Goal: Transaction & Acquisition: Purchase product/service

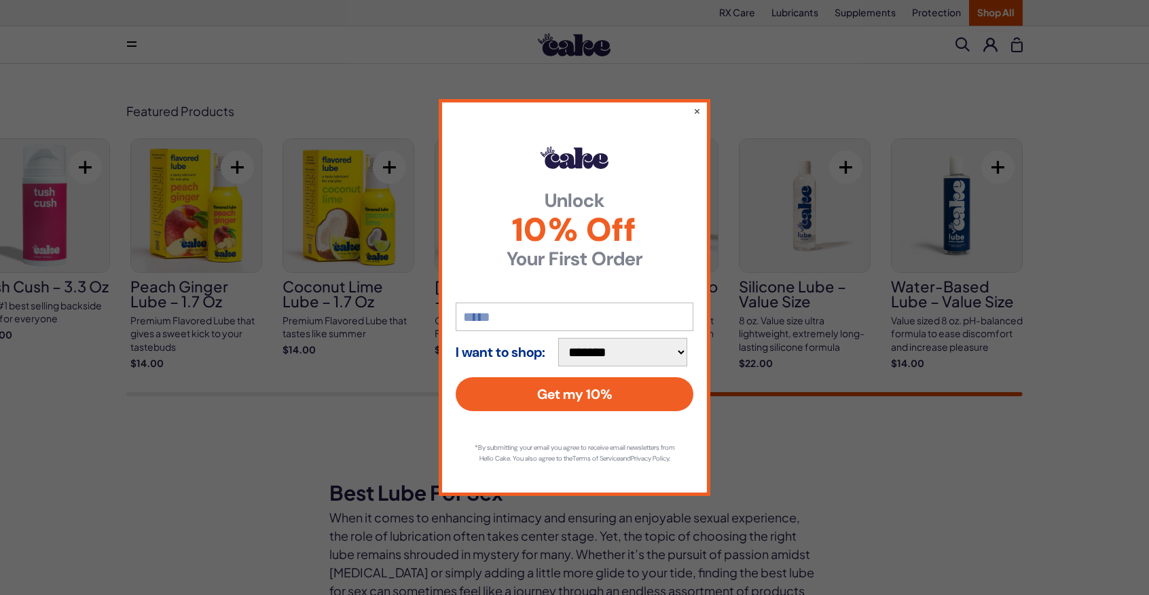
click at [847, 418] on div "**********" at bounding box center [574, 297] width 1149 height 595
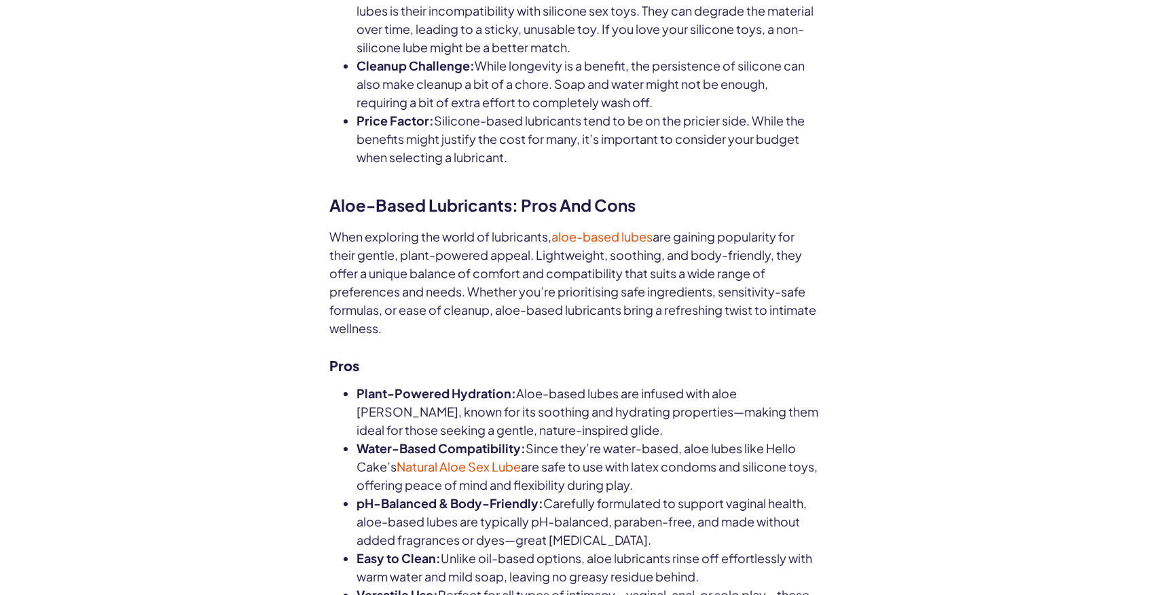
scroll to position [3865, 0]
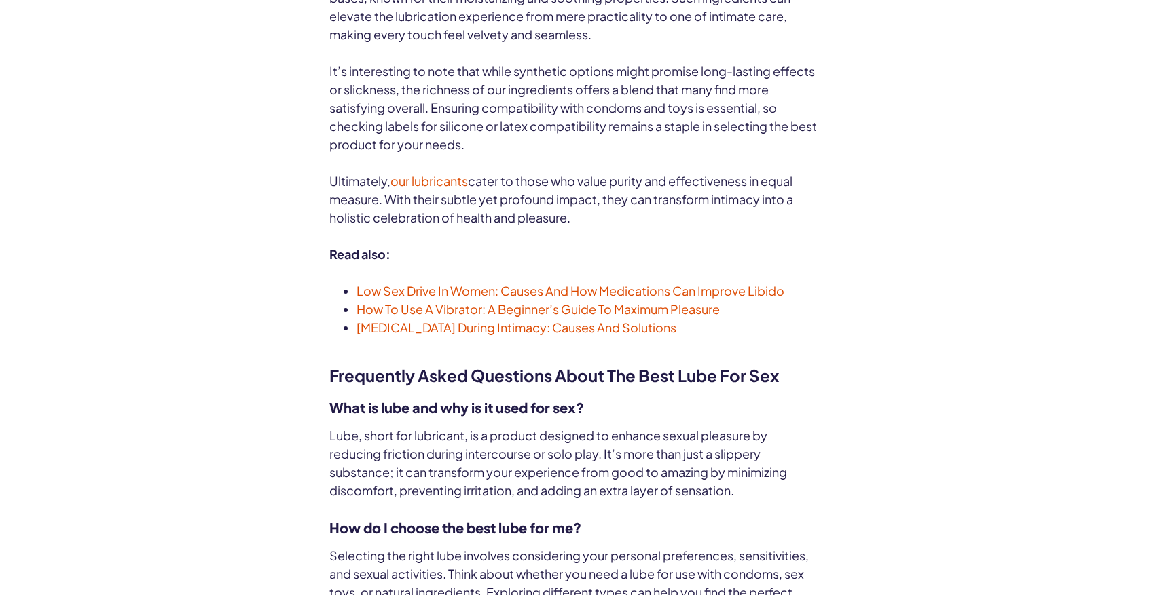
scroll to position [5631, 0]
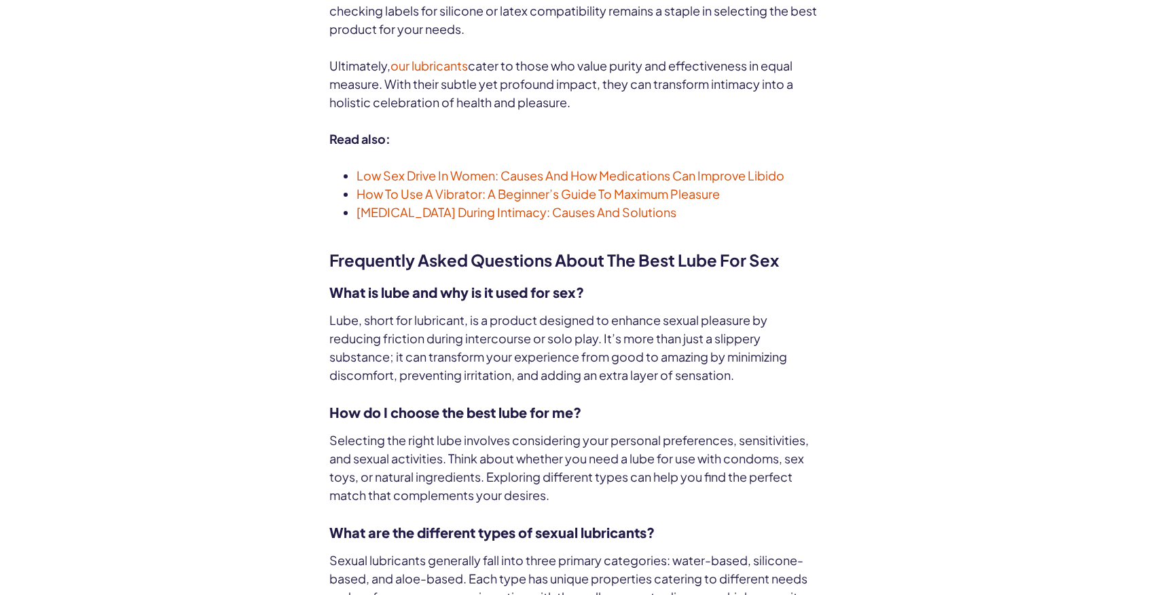
click at [703, 186] on span "How To Use A Vibrator: A Beginner’s Guide To Maximum Pleasure" at bounding box center [537, 194] width 363 height 16
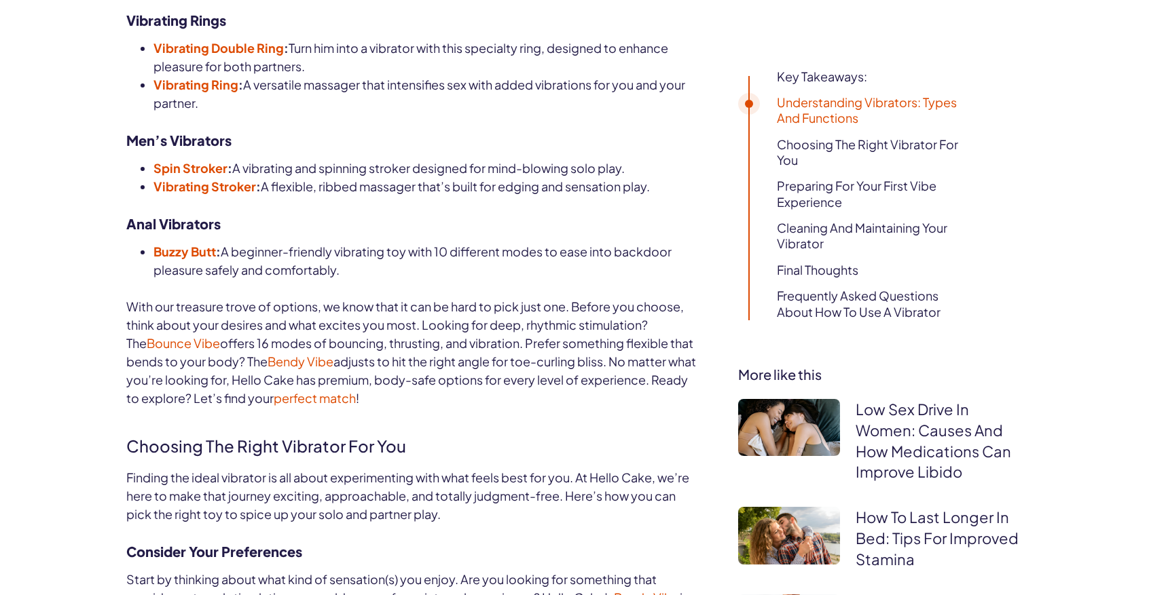
scroll to position [1835, 0]
click at [197, 166] on strong "Spin Stroker" at bounding box center [190, 167] width 74 height 16
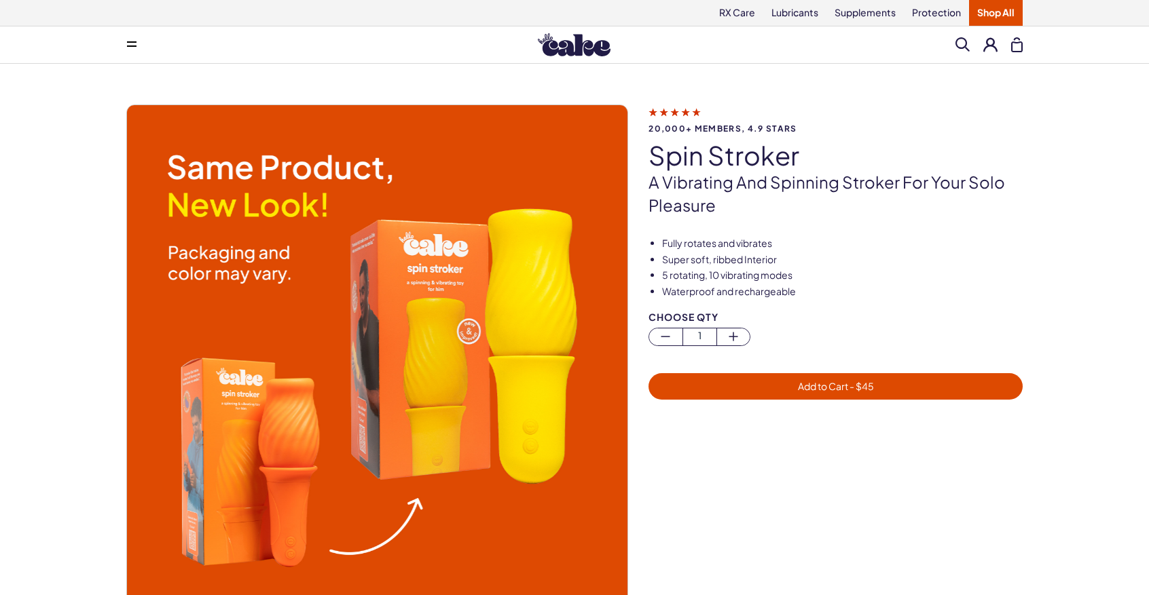
click at [372, 352] on img at bounding box center [376, 355] width 500 height 500
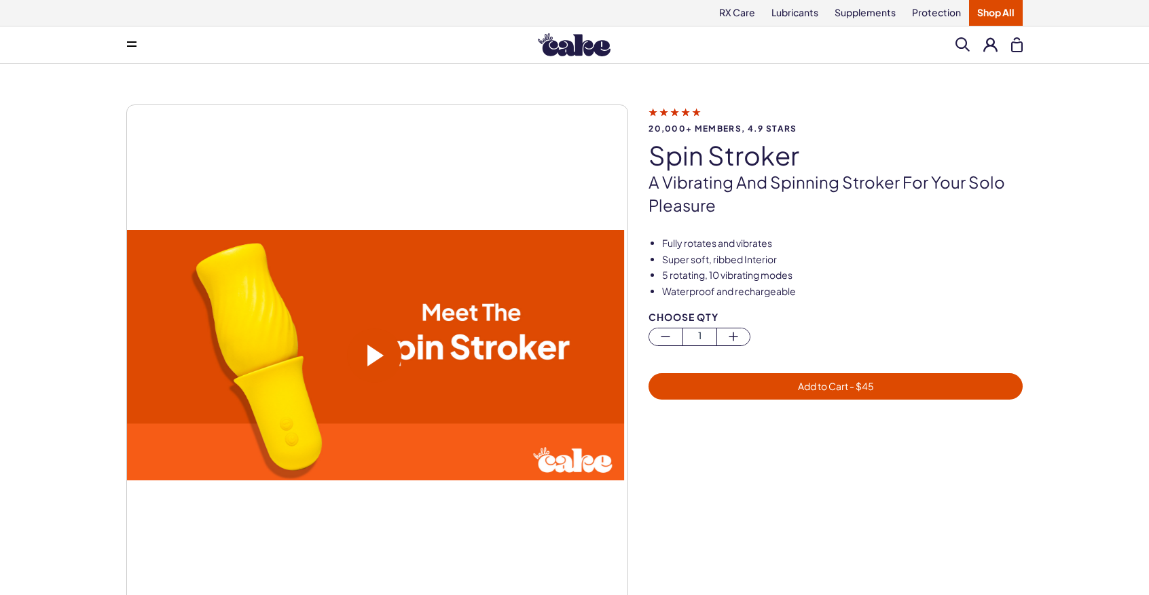
click at [381, 356] on span at bounding box center [375, 356] width 16 height 22
click at [414, 367] on video at bounding box center [374, 355] width 500 height 251
click at [375, 361] on span at bounding box center [375, 356] width 16 height 22
click at [372, 354] on span at bounding box center [375, 356] width 16 height 22
click at [364, 359] on video at bounding box center [374, 355] width 500 height 251
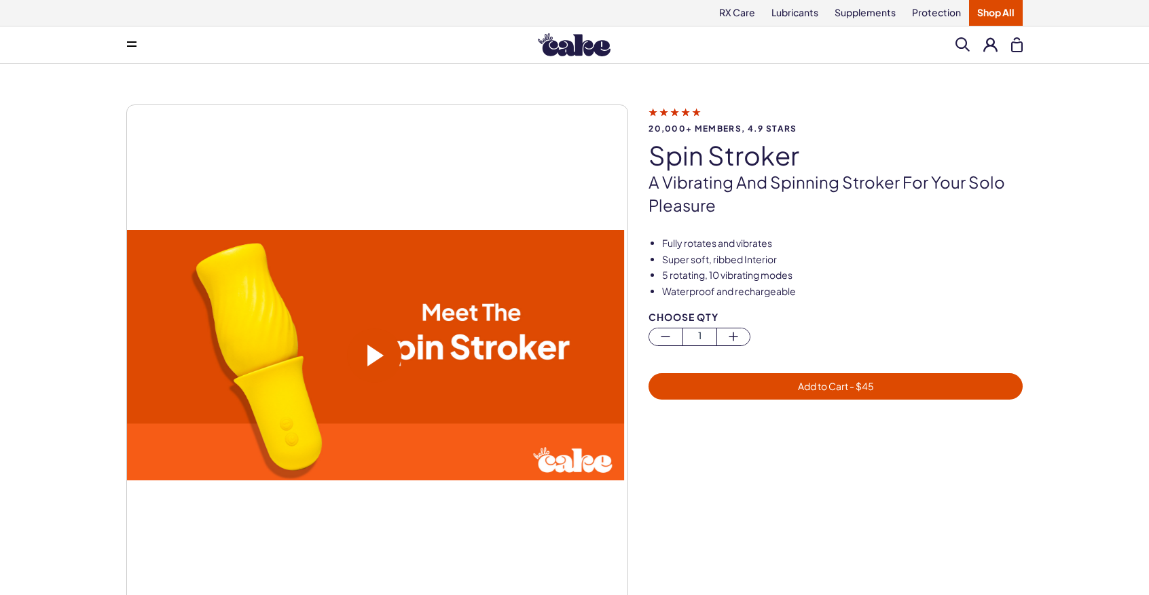
click at [373, 357] on span at bounding box center [375, 356] width 16 height 22
click at [371, 354] on span at bounding box center [375, 356] width 16 height 22
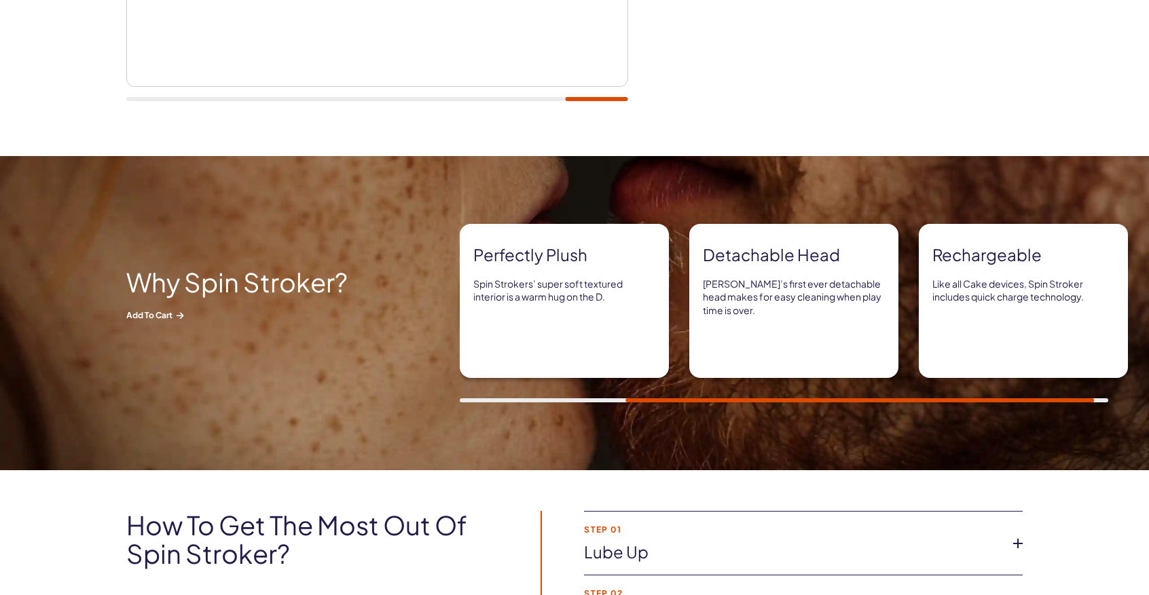
scroll to position [521, 0]
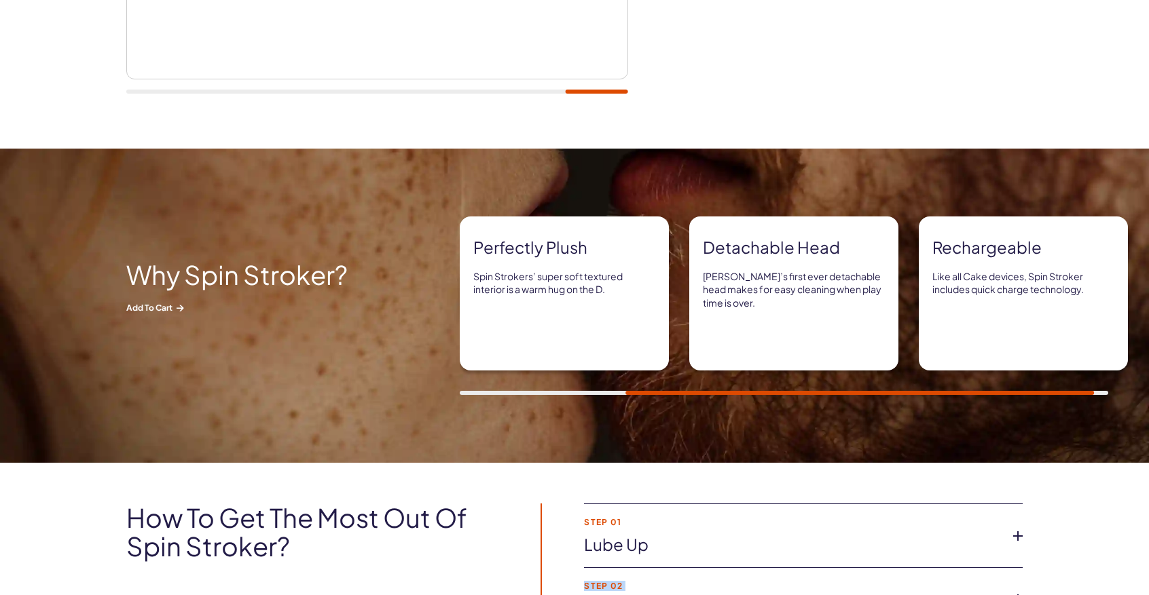
drag, startPoint x: 1138, startPoint y: 585, endPoint x: 1152, endPoint y: 588, distance: 13.8
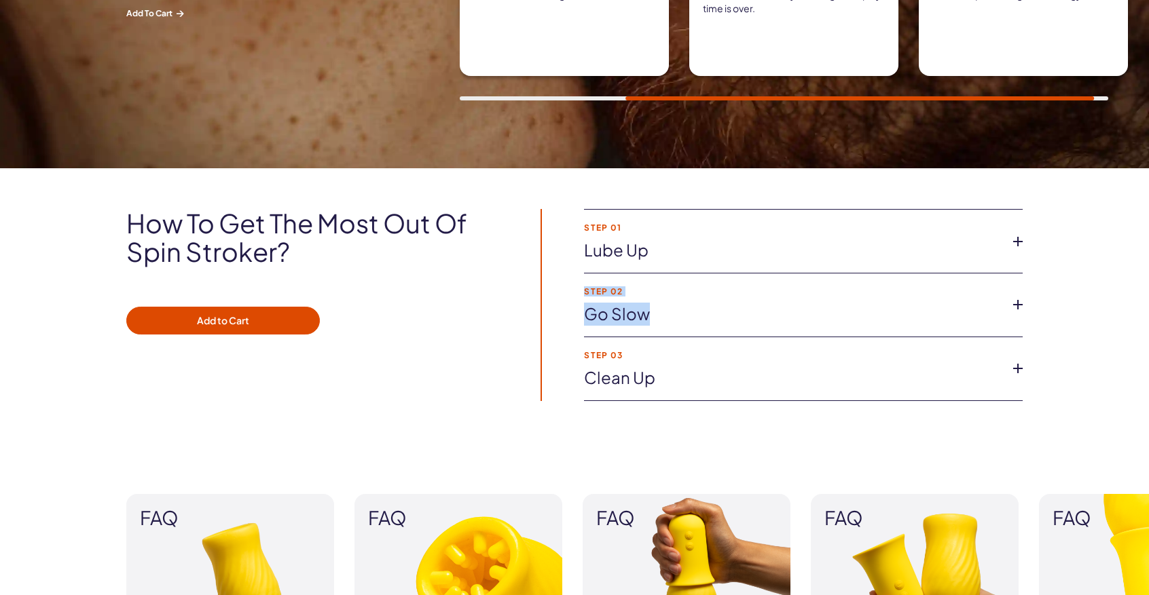
scroll to position [849, 0]
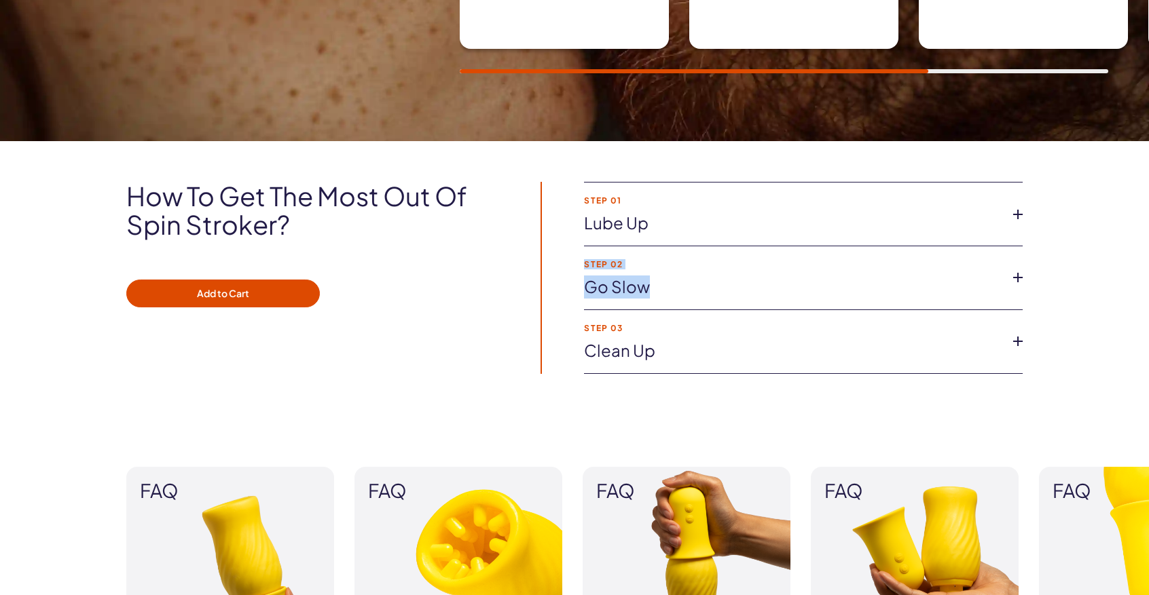
click at [1018, 206] on icon at bounding box center [1018, 214] width 20 height 20
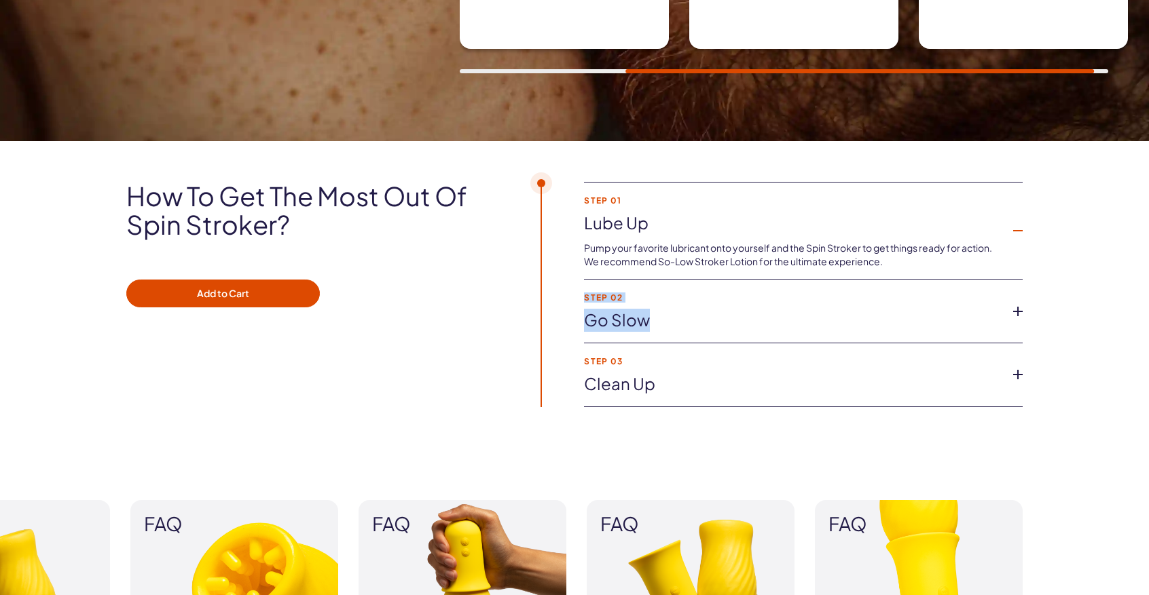
click at [1018, 308] on icon at bounding box center [1018, 311] width 20 height 20
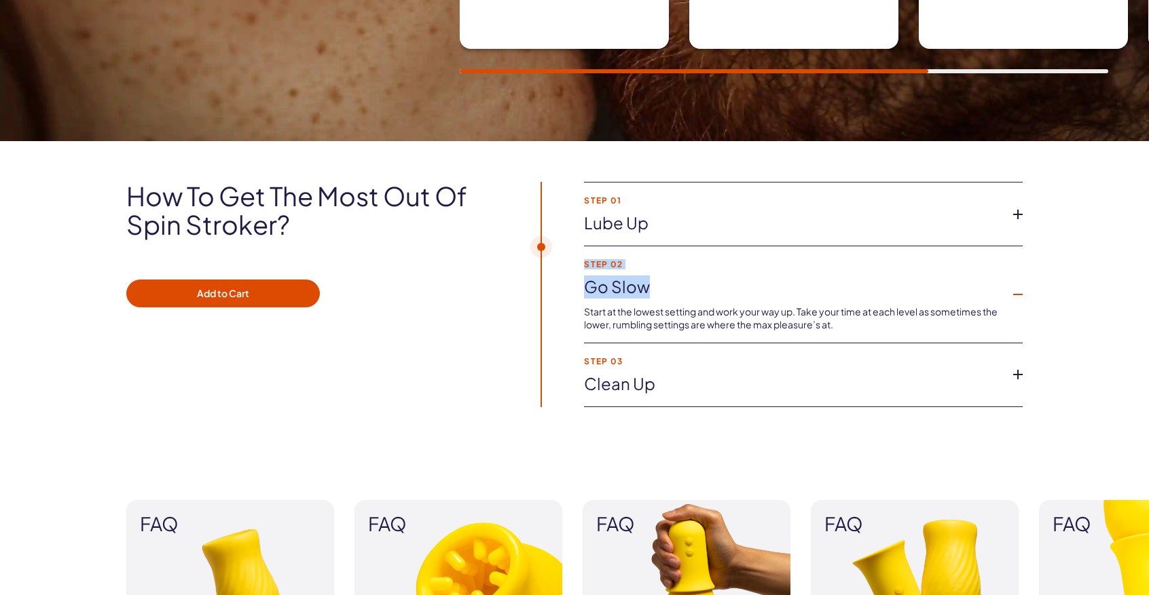
click at [1014, 375] on icon at bounding box center [1018, 375] width 20 height 20
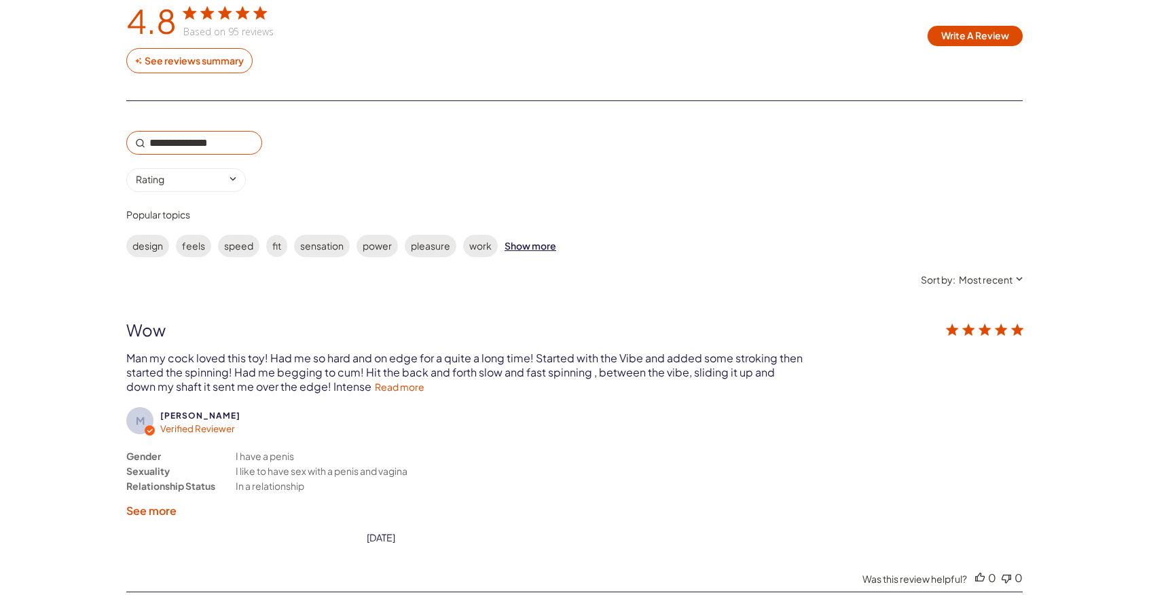
scroll to position [2288, 0]
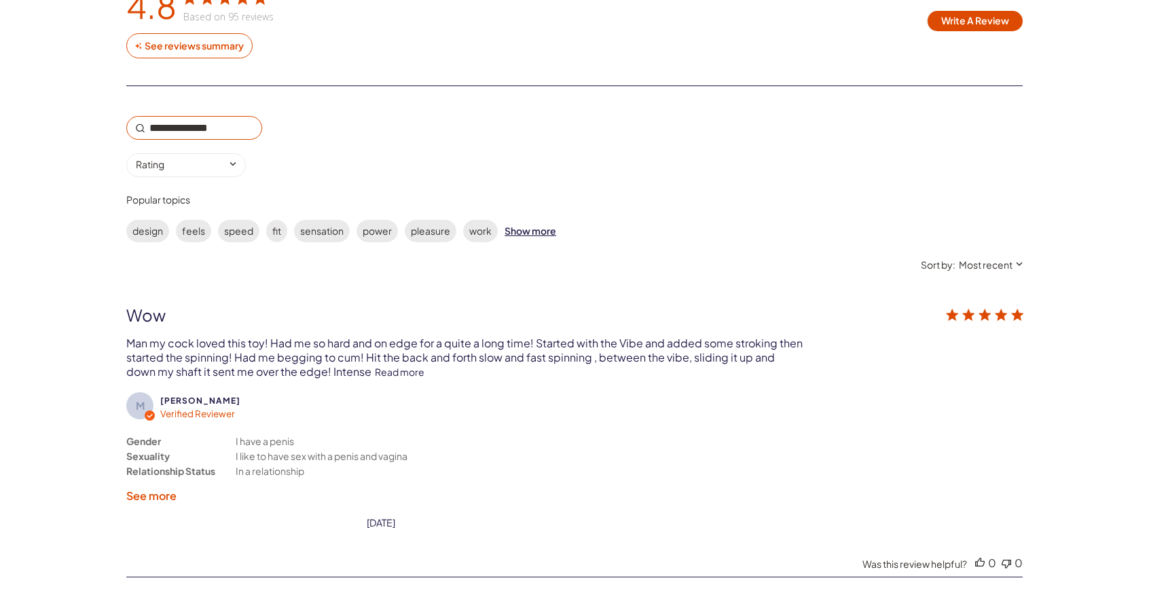
click at [375, 366] on link "Read more" at bounding box center [400, 372] width 50 height 12
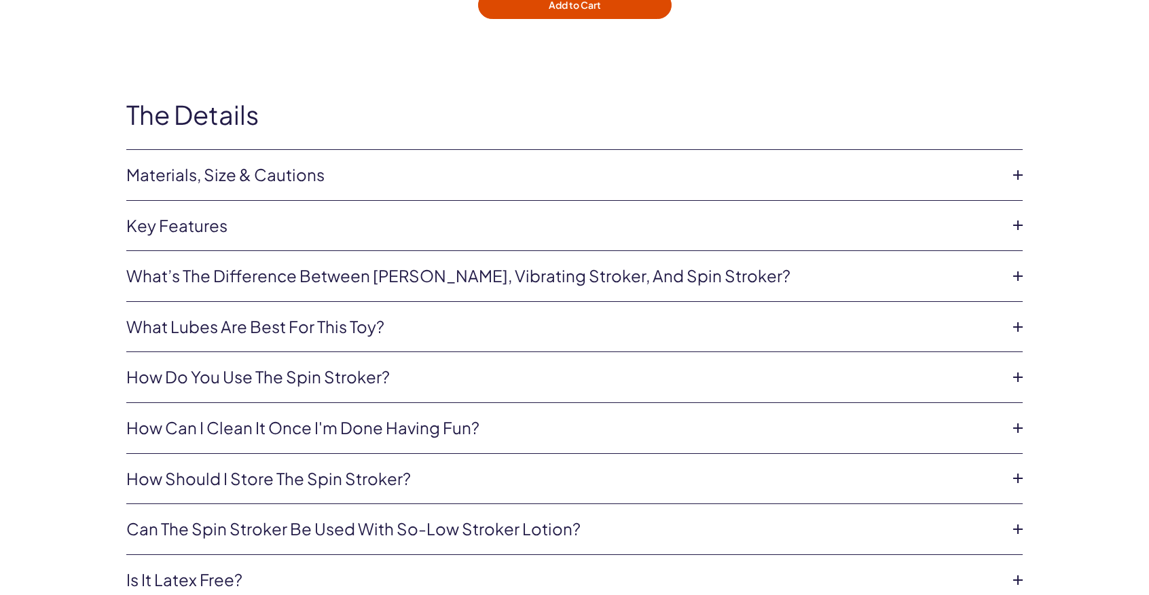
scroll to position [4534, 0]
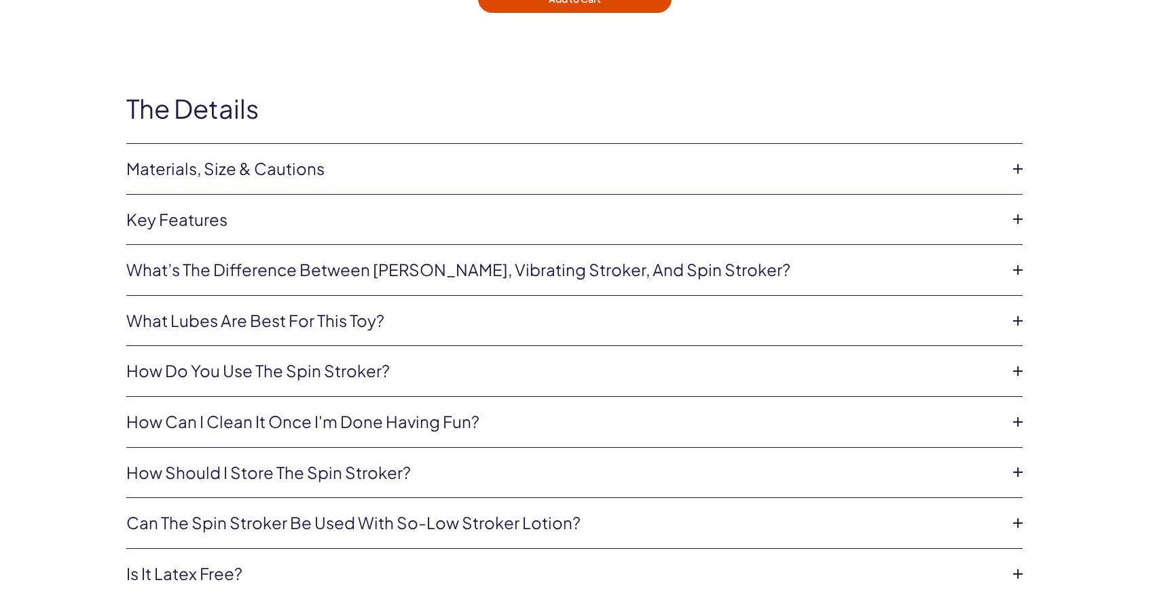
click at [1013, 361] on icon at bounding box center [1018, 371] width 20 height 20
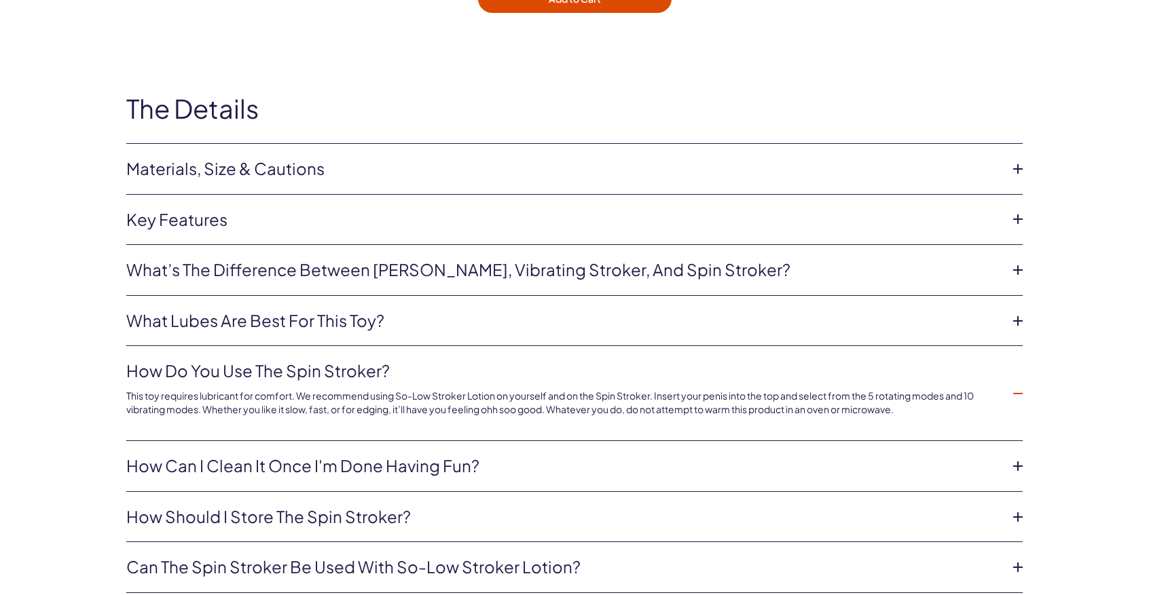
click at [1013, 348] on li "How do you use the Spin Stroker? This toy requires lubricant for comfort. We re…" at bounding box center [574, 393] width 896 height 95
click at [1016, 260] on icon at bounding box center [1018, 270] width 20 height 20
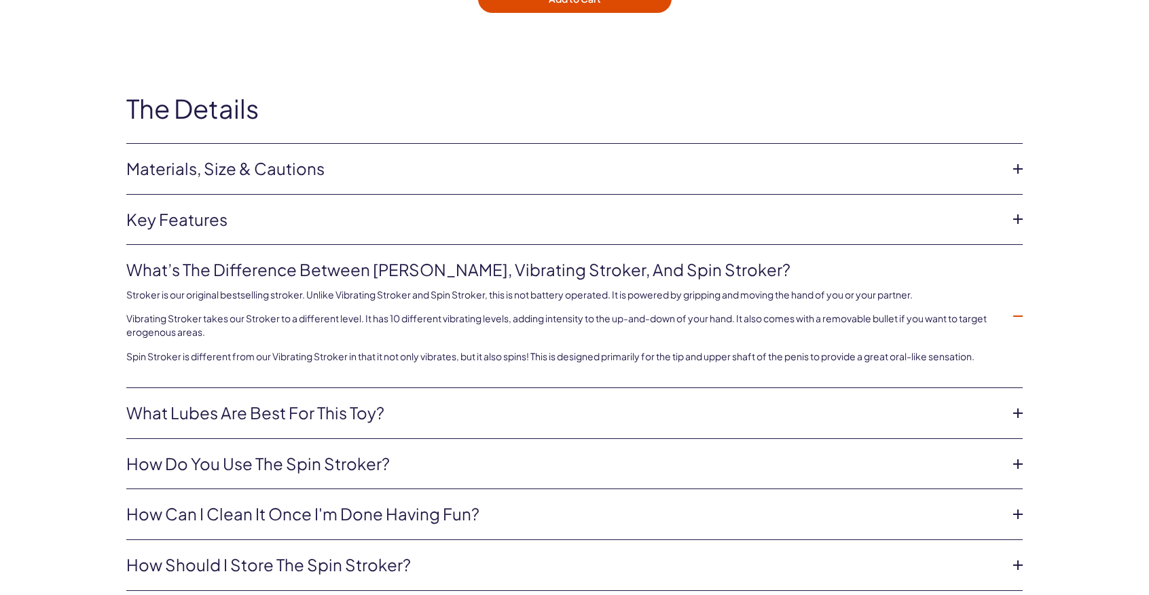
click at [1016, 209] on icon at bounding box center [1018, 219] width 20 height 20
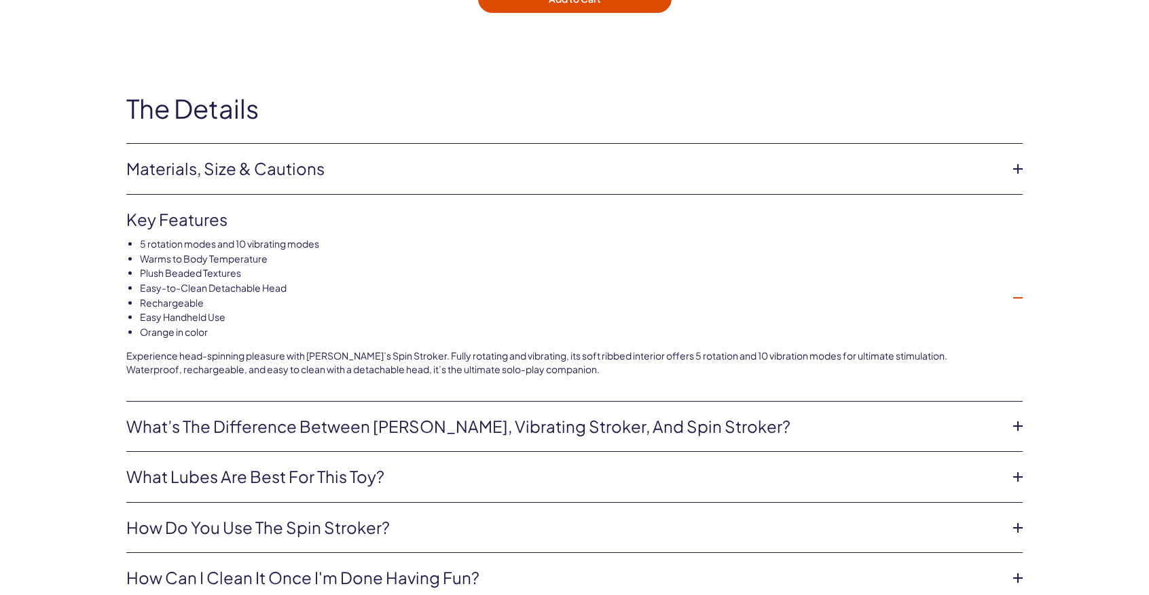
click at [1016, 195] on li "Key features 5 rotation modes and 10 vibrating modes Warms to Body Temperature …" at bounding box center [574, 298] width 896 height 207
click at [1020, 159] on icon at bounding box center [1018, 169] width 20 height 20
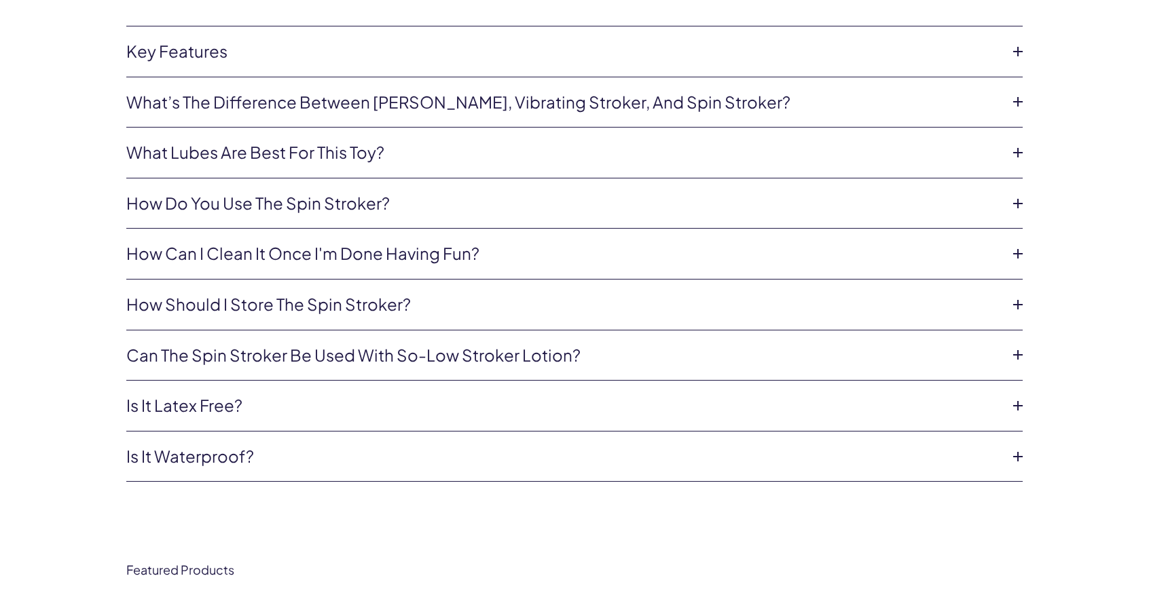
scroll to position [4779, 0]
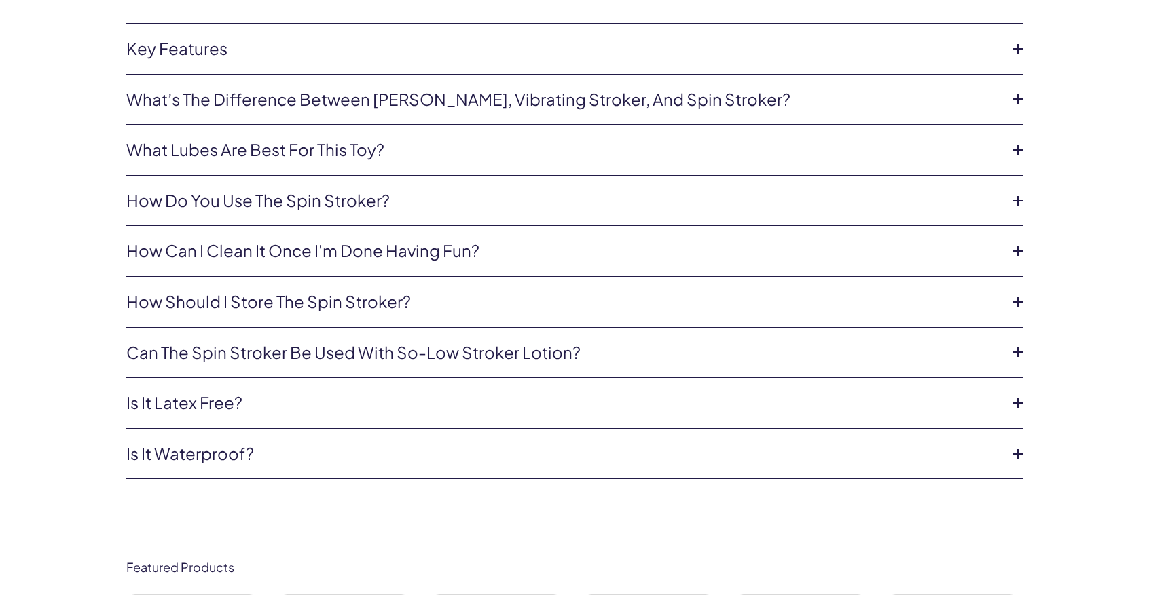
click at [1010, 342] on icon at bounding box center [1018, 352] width 20 height 20
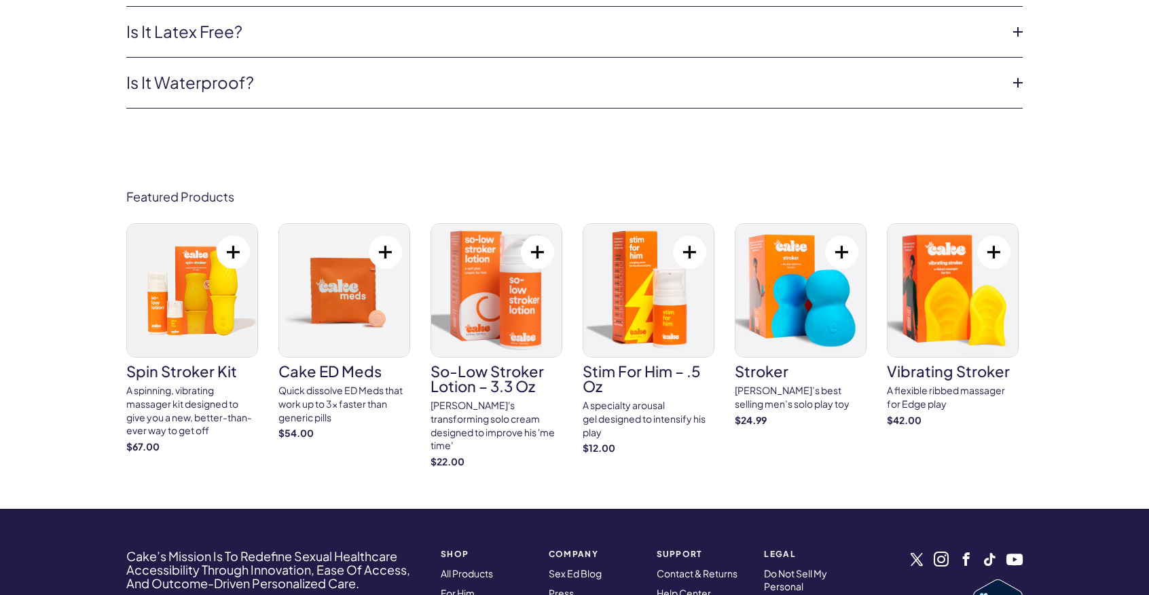
scroll to position [5132, 0]
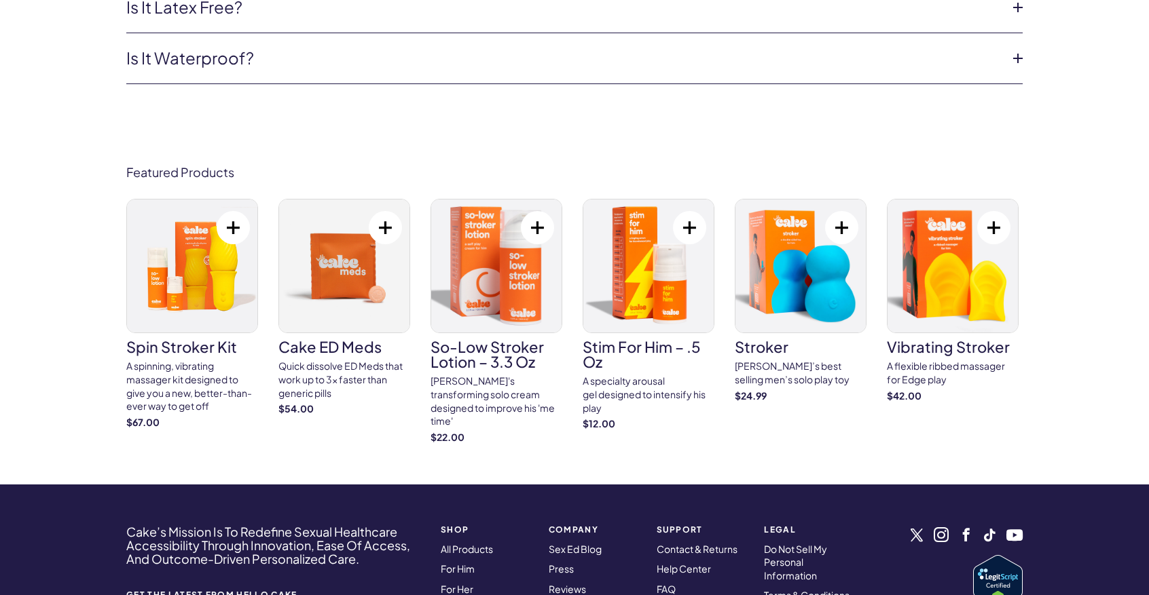
click at [181, 361] on div "A spinning, vibrating massager kit designed to give you a new, better-than-ever…" at bounding box center [192, 386] width 132 height 53
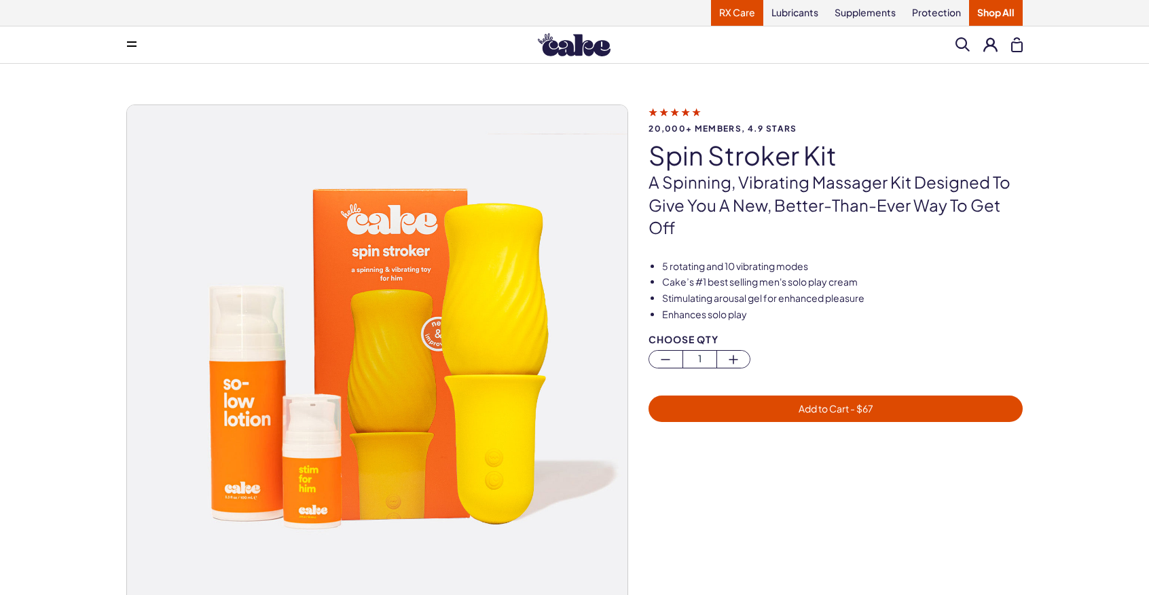
click at [725, 16] on link "RX Care" at bounding box center [737, 13] width 52 height 26
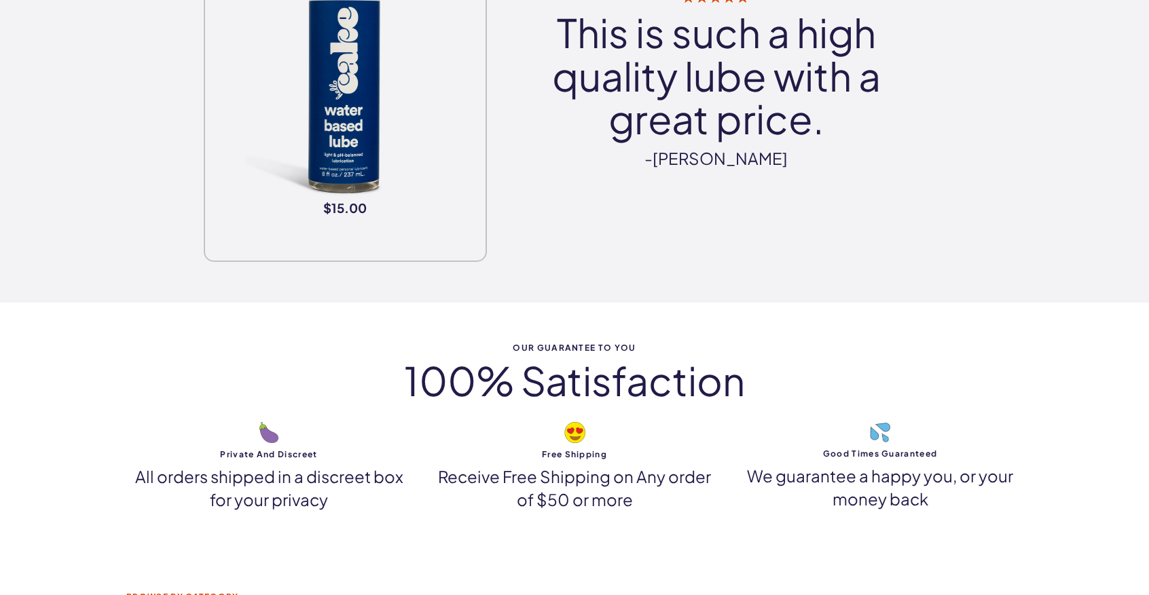
scroll to position [2084, 0]
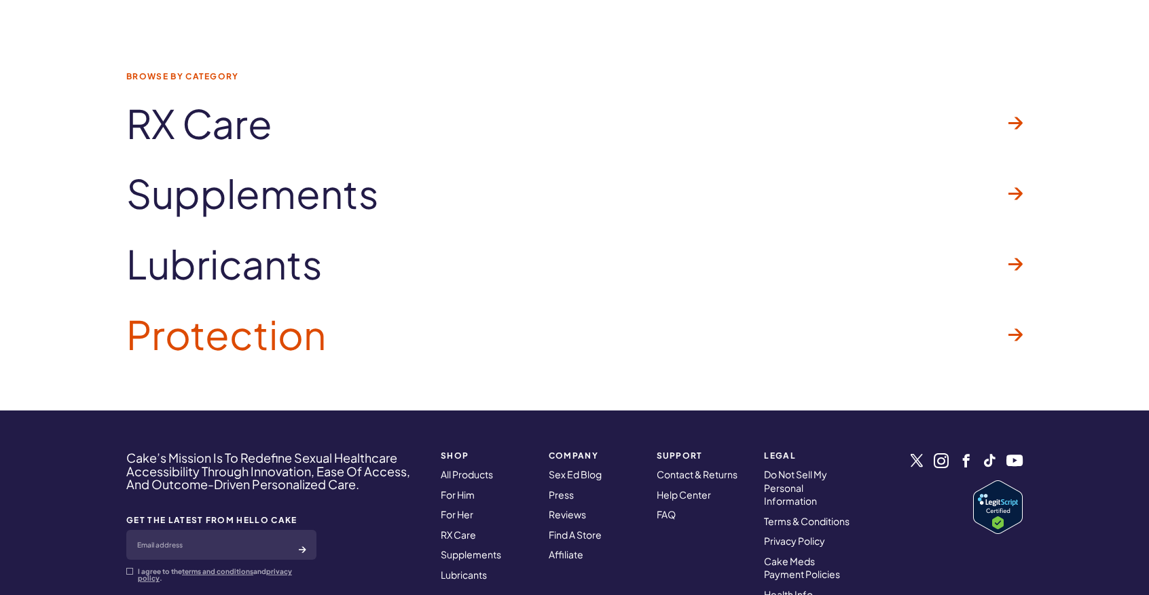
click at [1021, 329] on icon at bounding box center [1015, 335] width 14 height 12
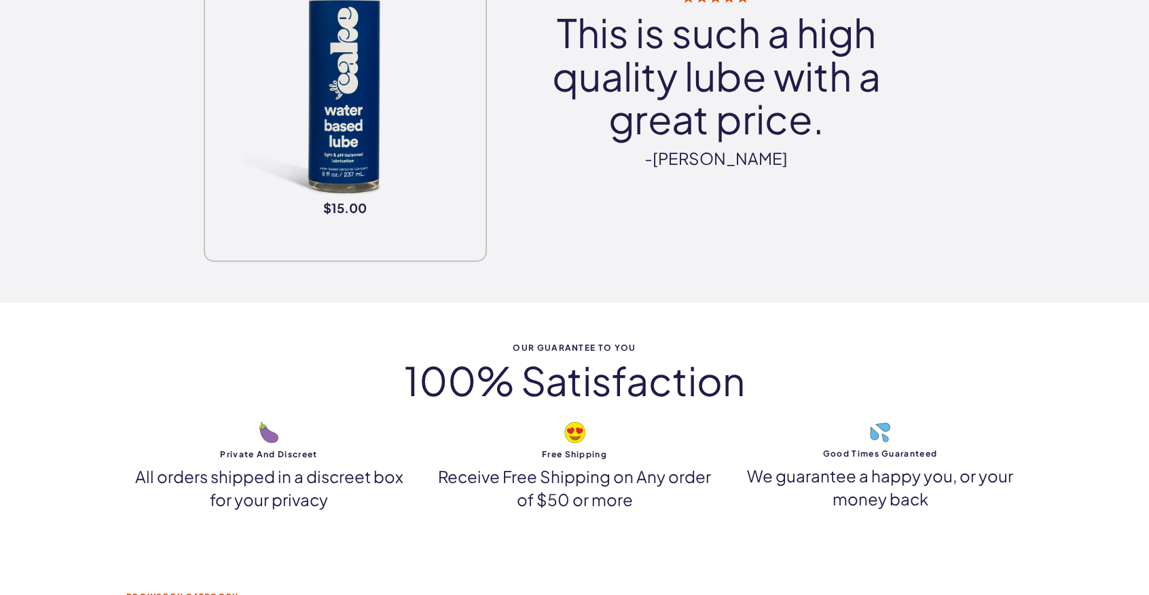
scroll to position [2084, 0]
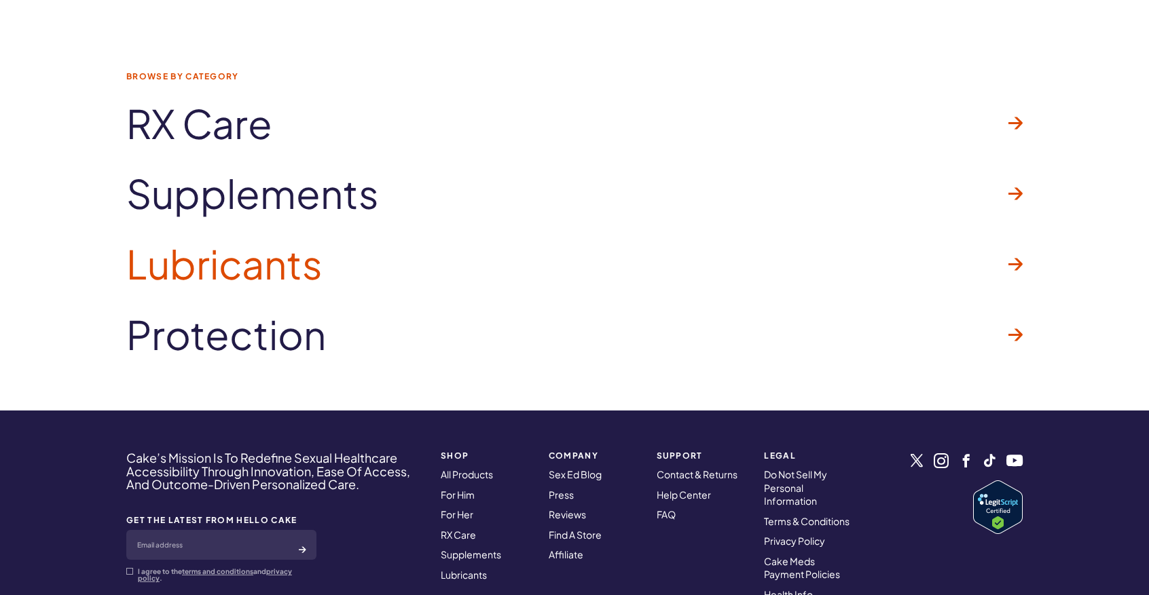
click at [263, 260] on span "Lubricants" at bounding box center [224, 263] width 196 height 43
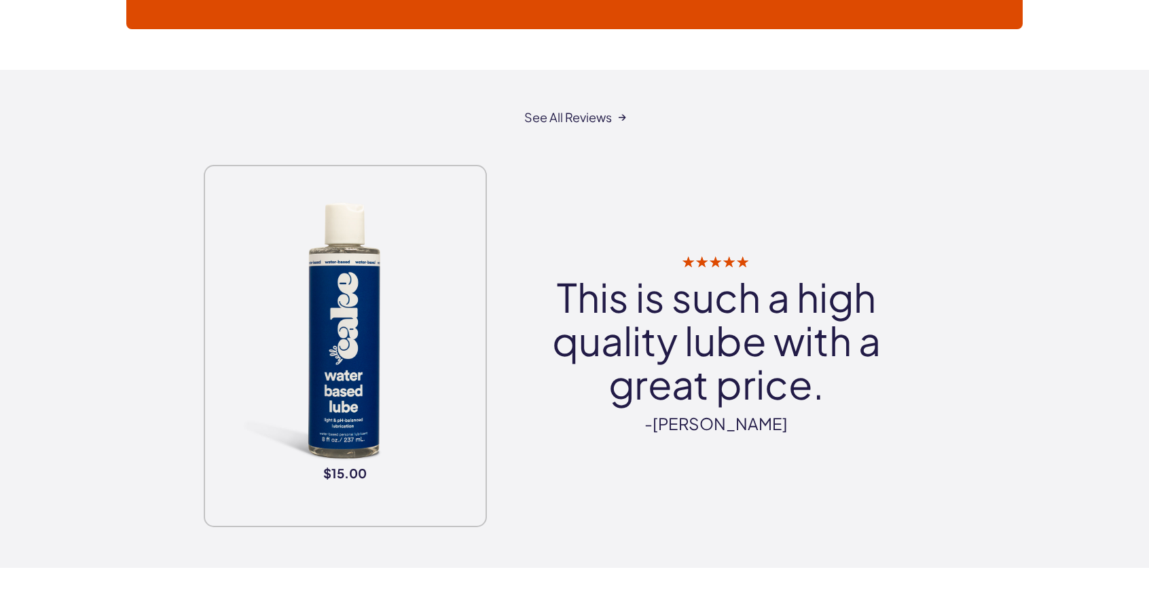
scroll to position [2616, 0]
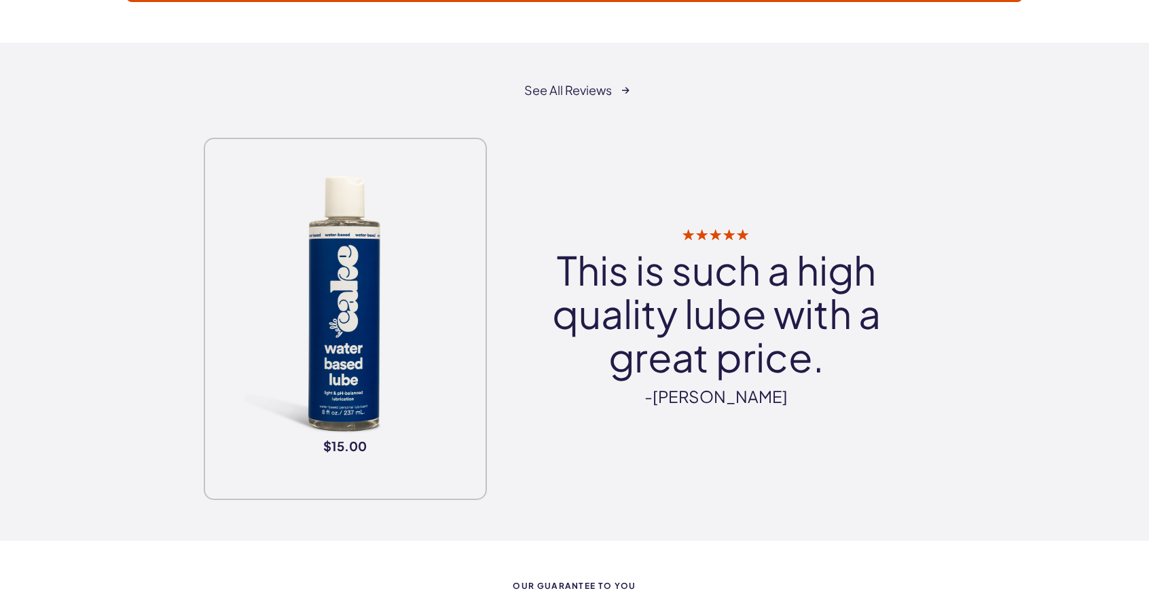
click at [598, 90] on link "See All Reviews" at bounding box center [574, 91] width 101 height 14
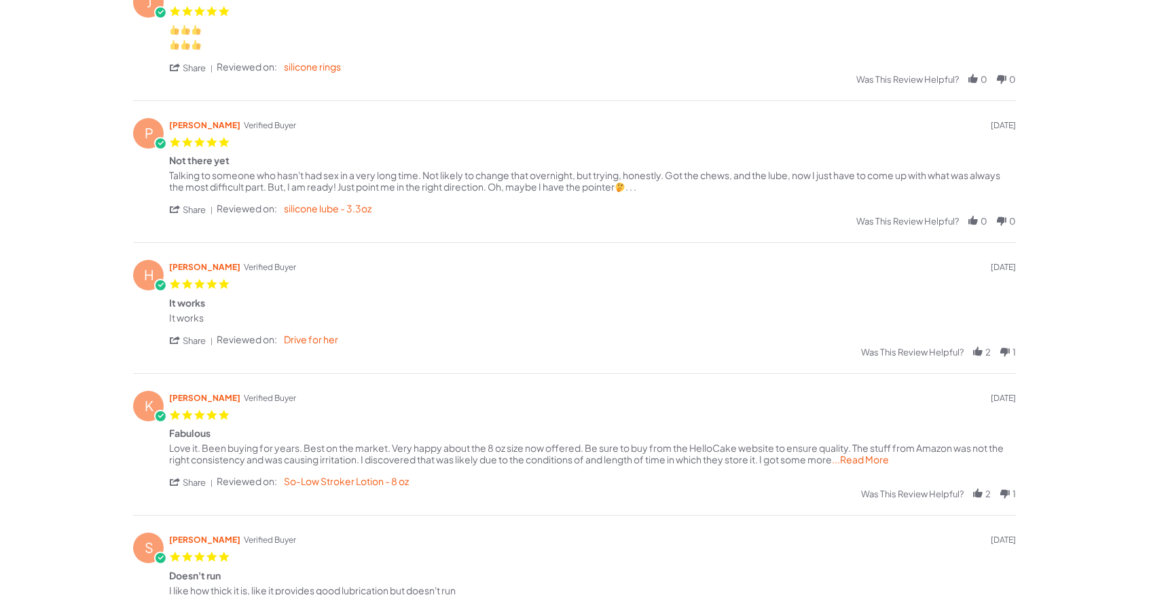
scroll to position [12, 0]
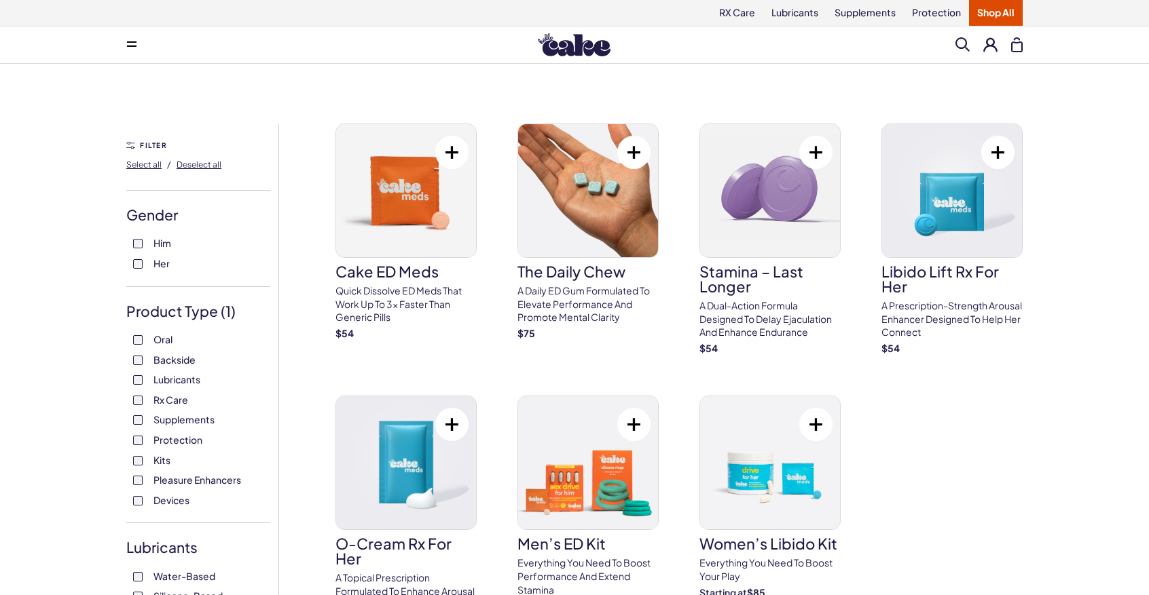
scroll to position [2084, 0]
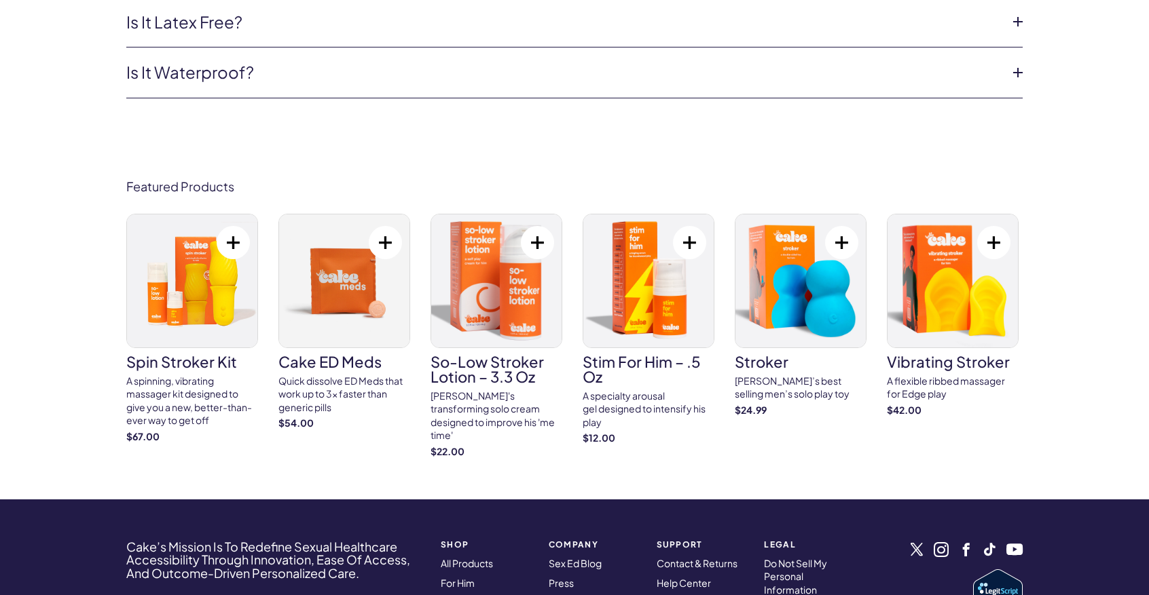
click at [223, 232] on button at bounding box center [233, 242] width 33 height 33
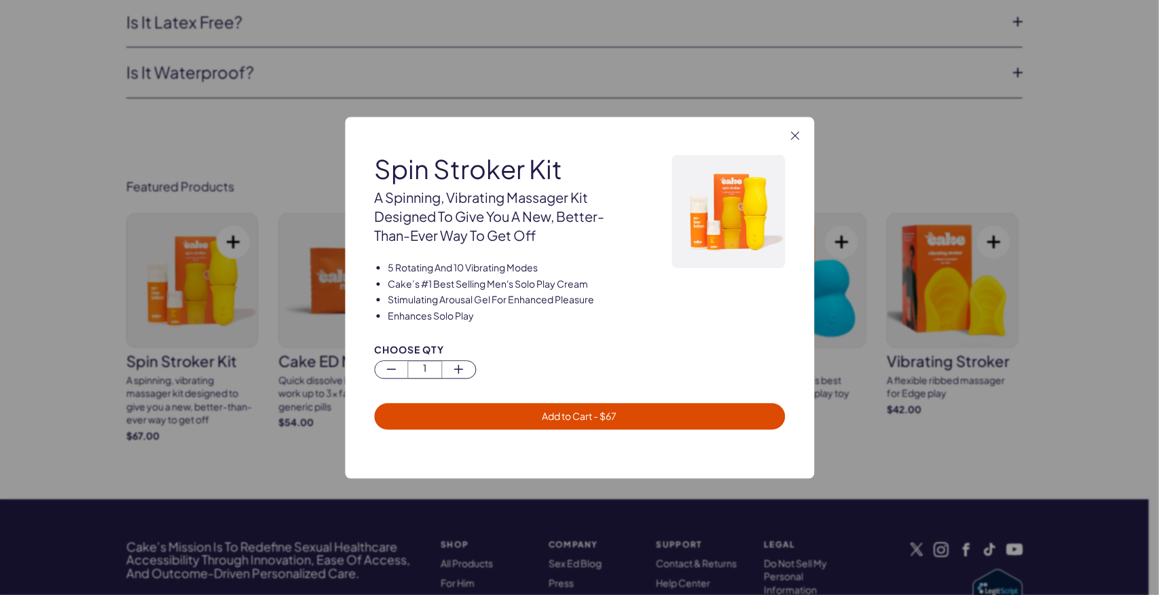
click at [486, 240] on div "A spinning, vibrating massager kit designed to give you a new, better-than-ever…" at bounding box center [504, 217] width 260 height 57
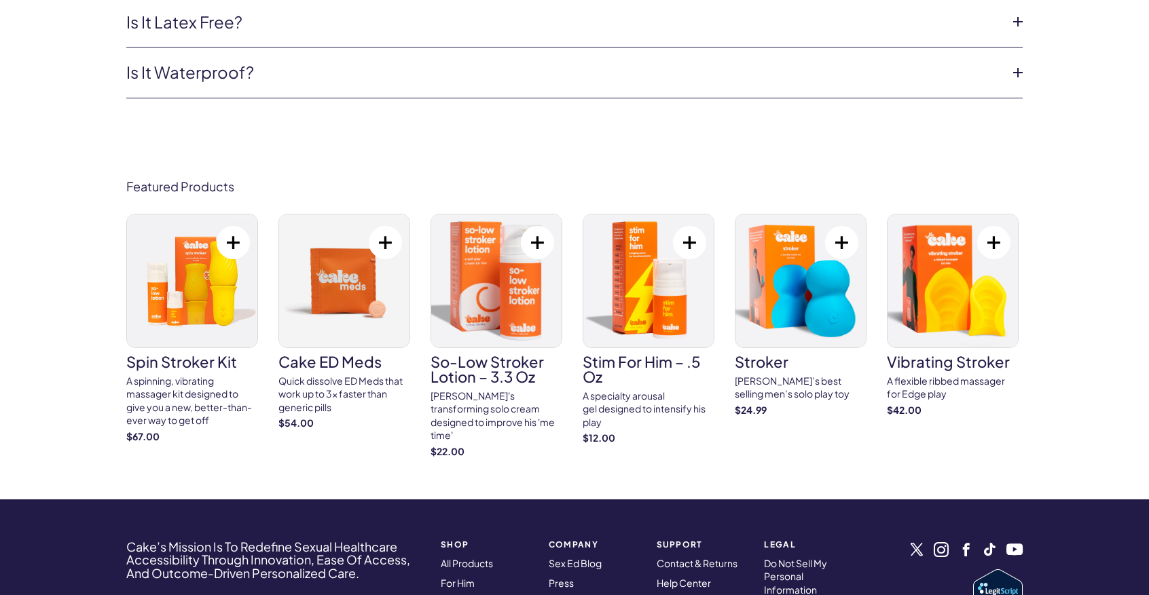
scroll to position [4531, 0]
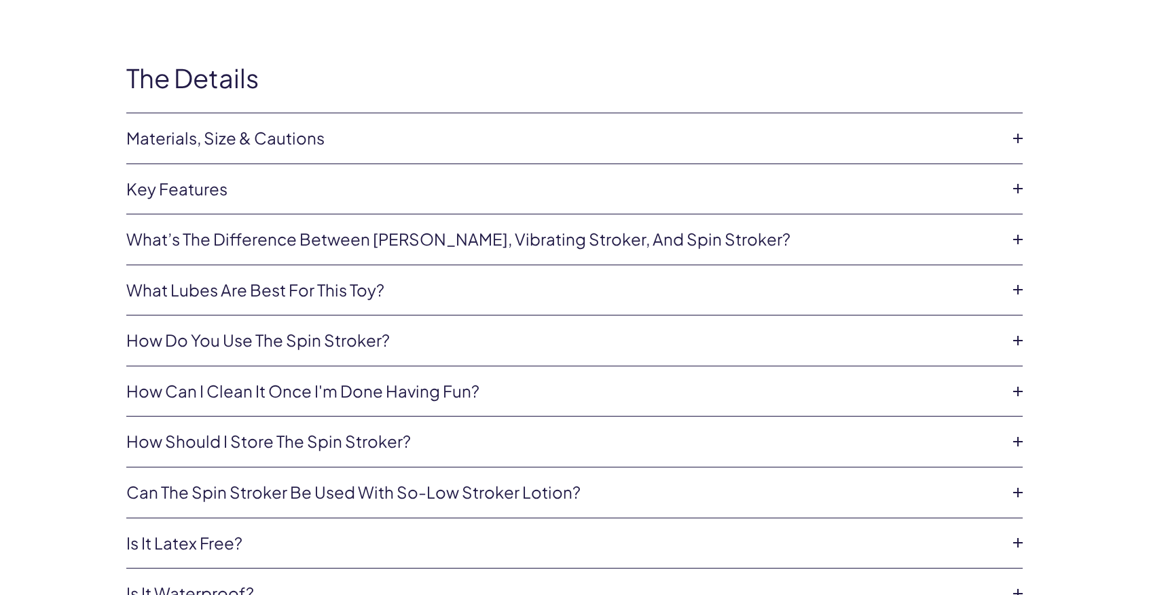
click at [621, 228] on link "What’s the difference between [PERSON_NAME], vibrating stroker, and spin stroke…" at bounding box center [563, 239] width 875 height 23
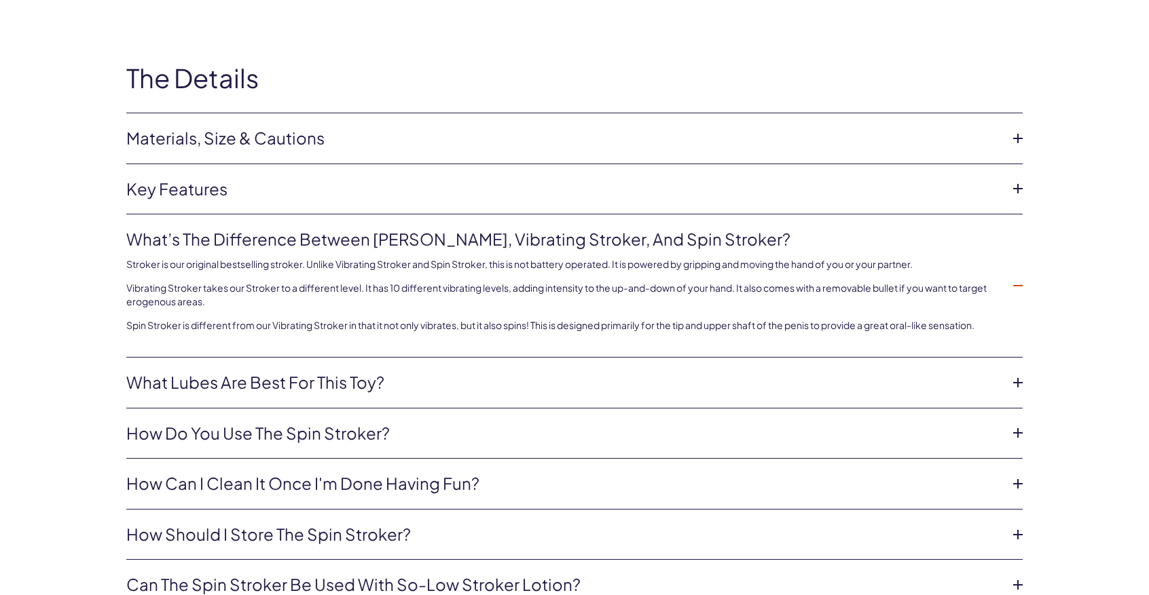
click at [621, 228] on link "What’s the difference between [PERSON_NAME], vibrating stroker, and spin stroke…" at bounding box center [563, 239] width 875 height 23
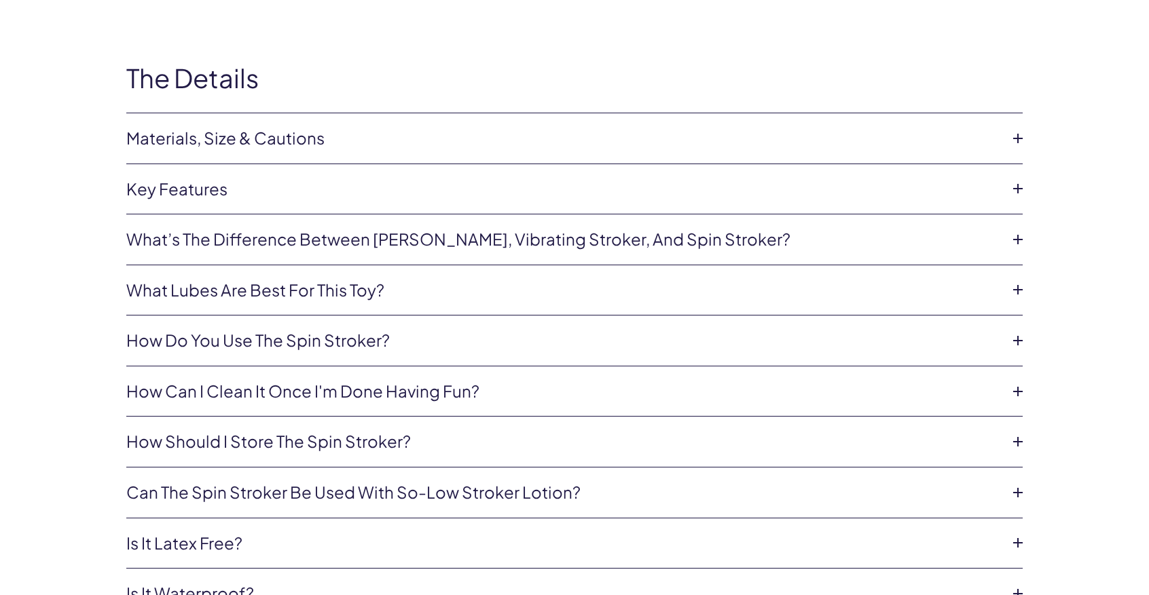
click at [512, 481] on link "Can the Spin Stroker be used with So-Low Stroker lotion?" at bounding box center [563, 492] width 875 height 23
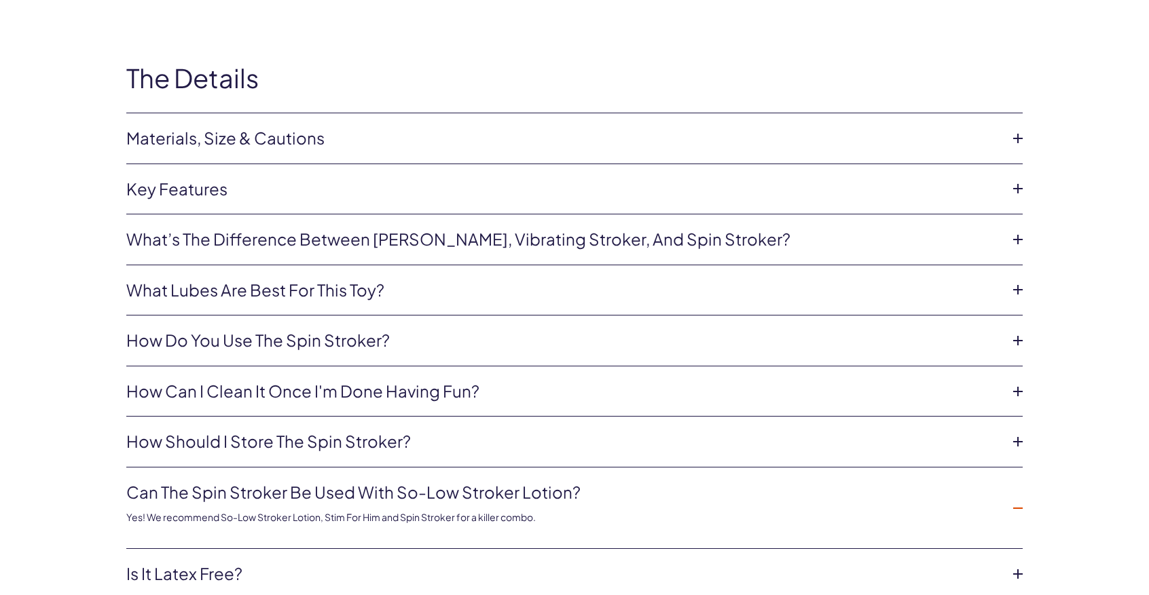
click at [524, 482] on link "Can the Spin Stroker be used with So-Low Stroker lotion?" at bounding box center [563, 492] width 875 height 23
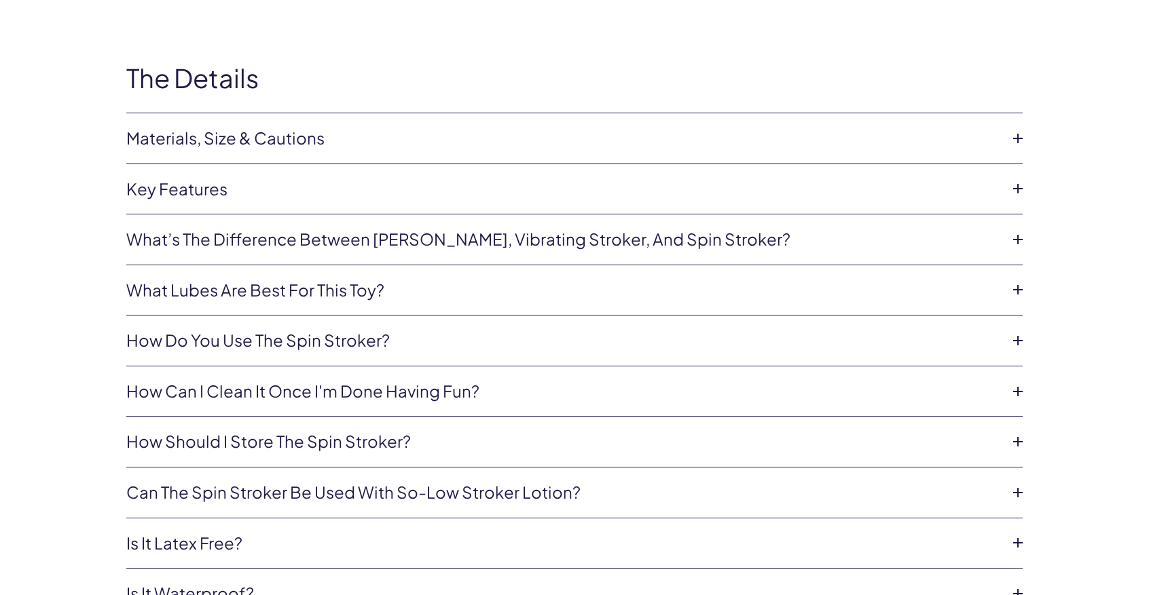
click at [189, 178] on link "Key features" at bounding box center [563, 189] width 875 height 23
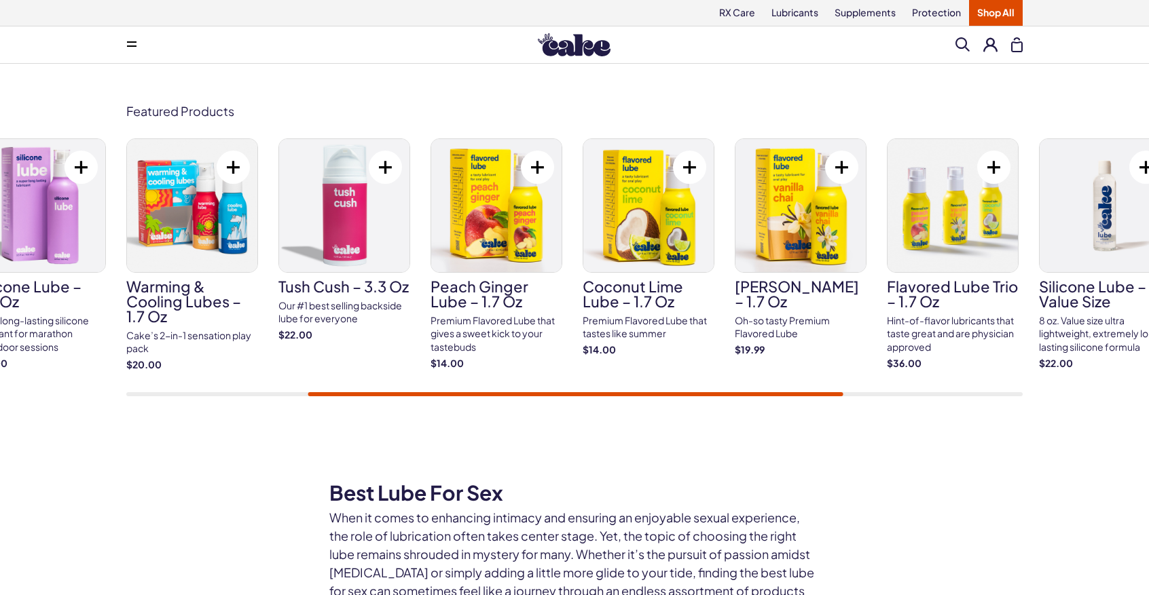
click at [1090, 409] on div "Featured Products Aloe Lube – 3.3 oz Hydrate your most intimate areas with this…" at bounding box center [574, 250] width 1149 height 373
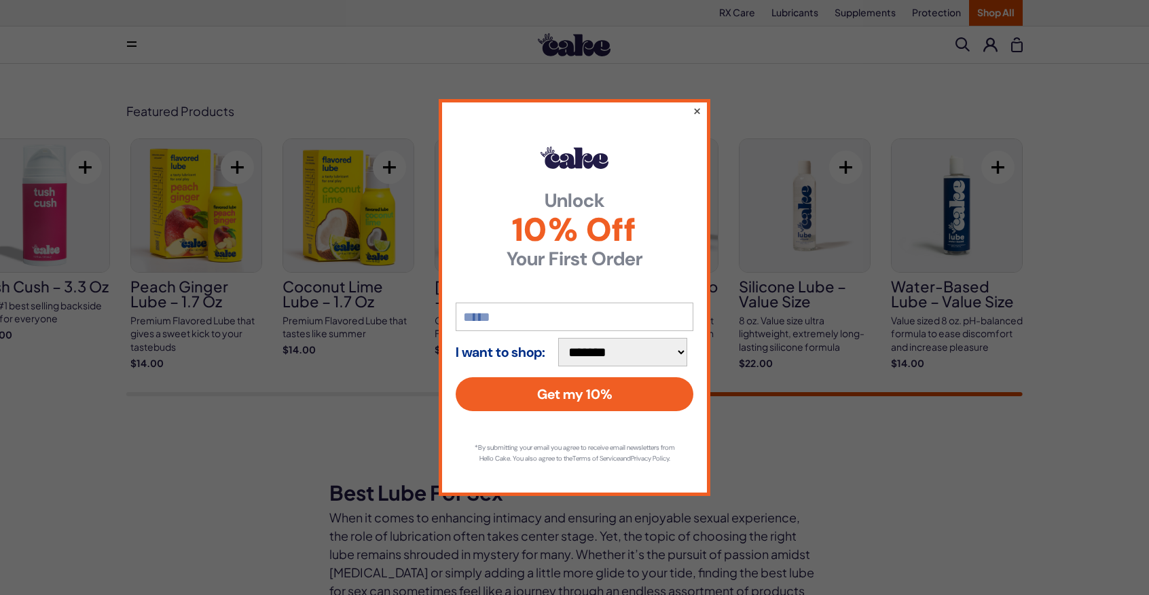
click at [697, 104] on button "×" at bounding box center [697, 111] width 9 height 16
